Goal: Task Accomplishment & Management: Complete application form

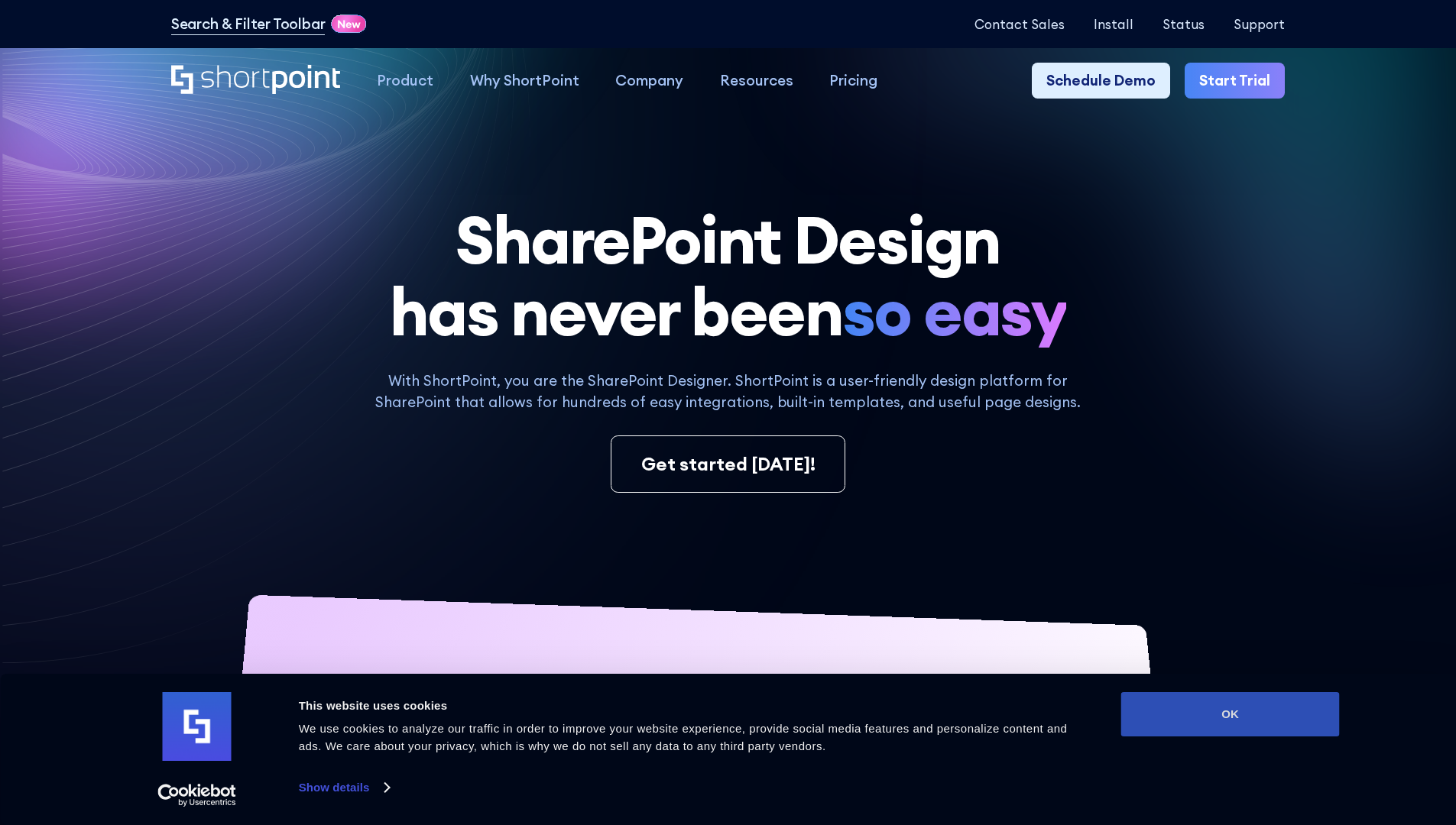
click at [1230, 714] on button "OK" at bounding box center [1231, 714] width 219 height 44
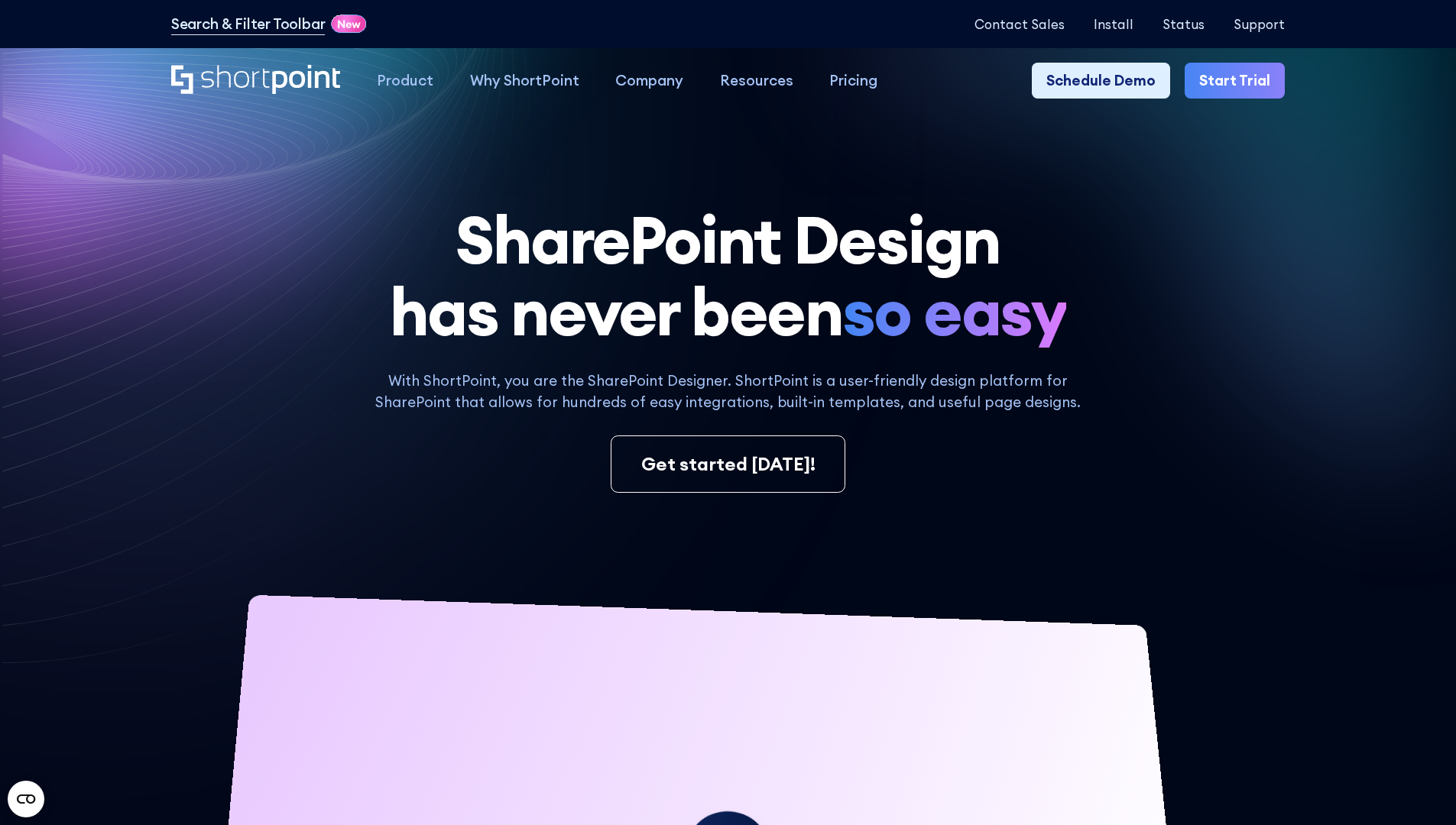
click at [1240, 81] on link "Start Trial" at bounding box center [1235, 81] width 100 height 36
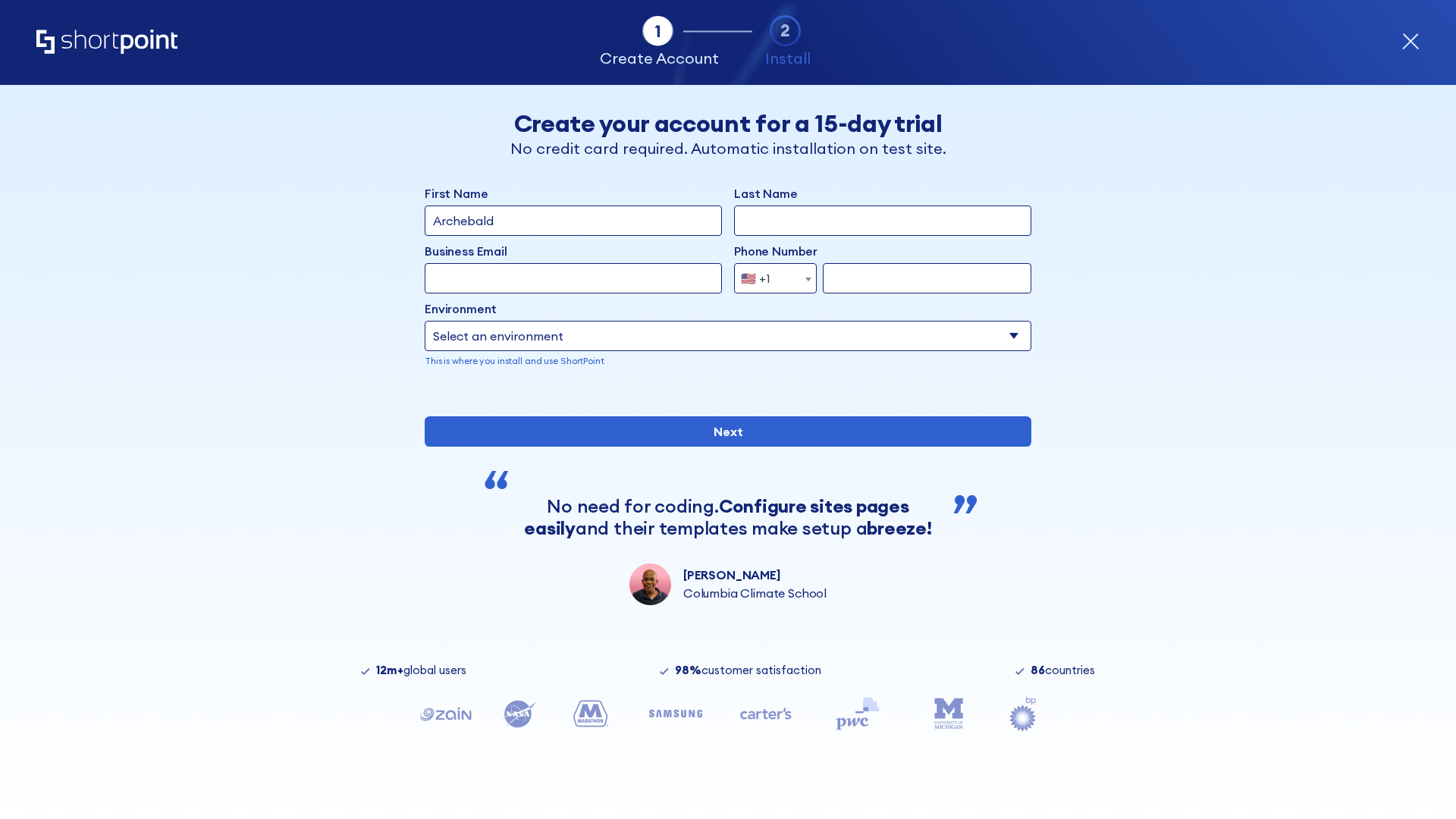
type input "Archebald"
type input "Berkuskv"
type input "2125556789"
select select "Microsoft 365"
type input "2125556789"
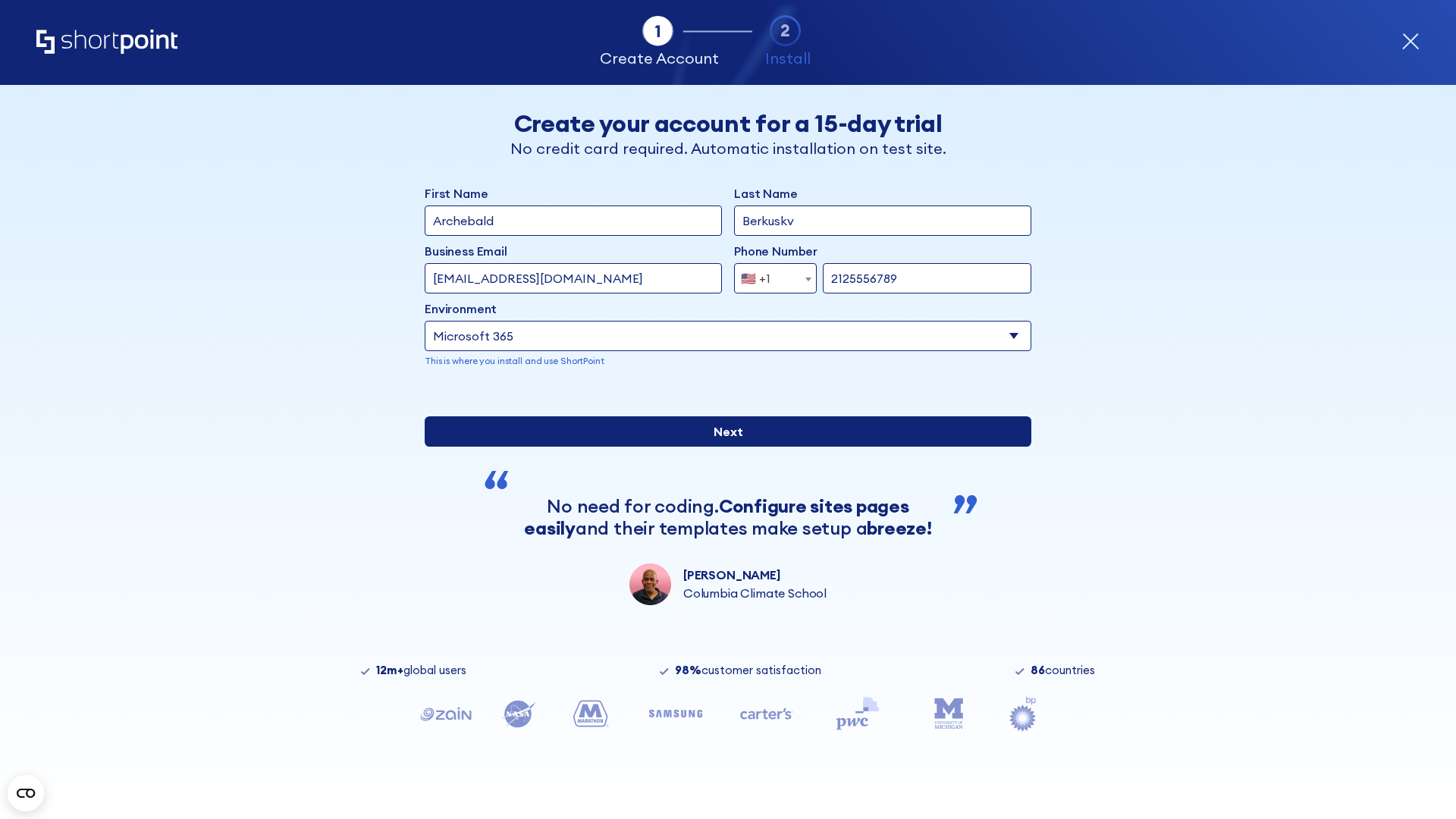
scroll to position [4, 0]
click at [722, 447] on input "Next" at bounding box center [728, 431] width 607 height 30
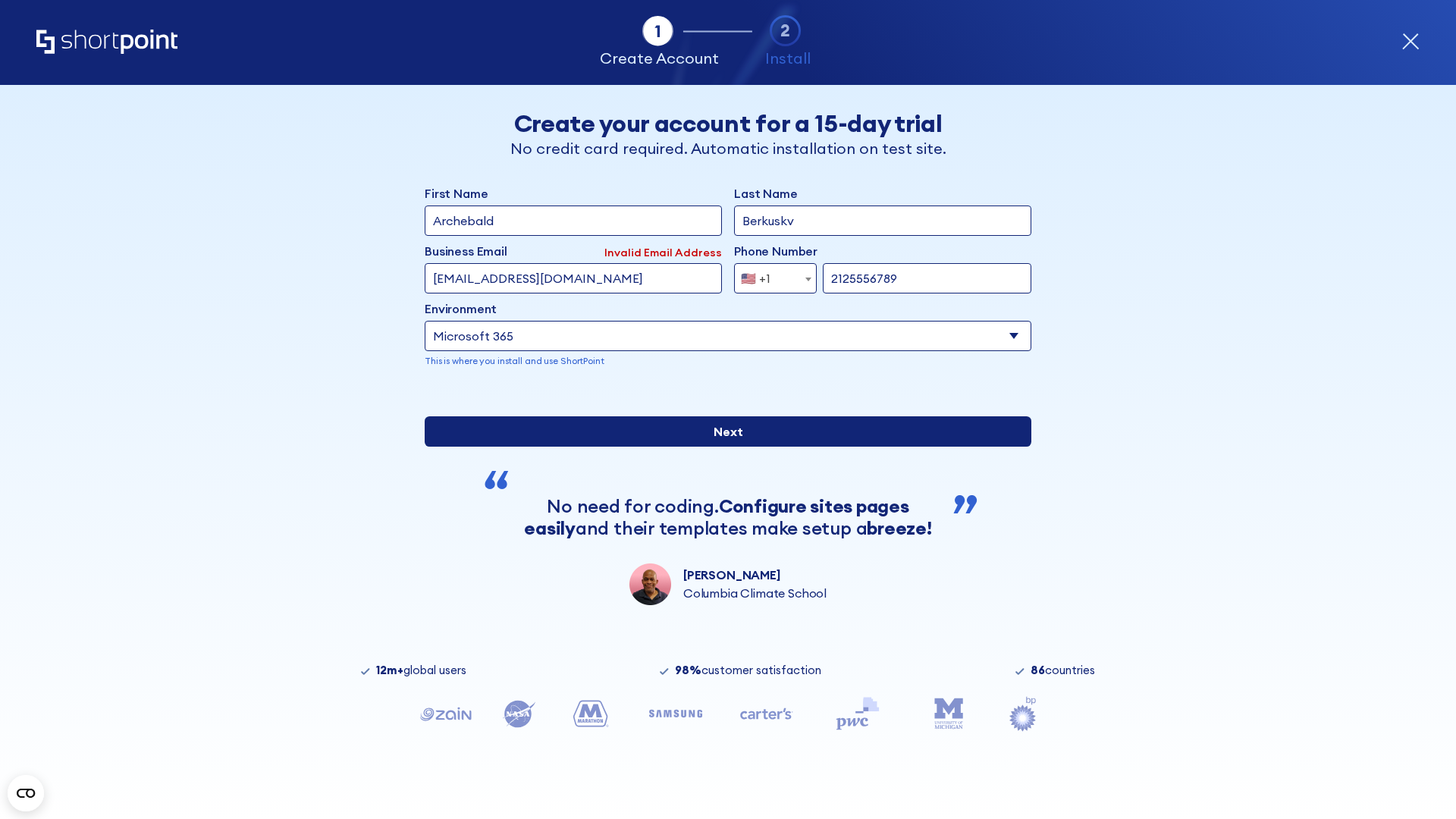
click at [722, 447] on input "Next" at bounding box center [728, 431] width 607 height 30
type input "test@shortpoint.com"
click at [722, 447] on input "Next" at bounding box center [728, 431] width 607 height 30
